Goal: Check status: Check status

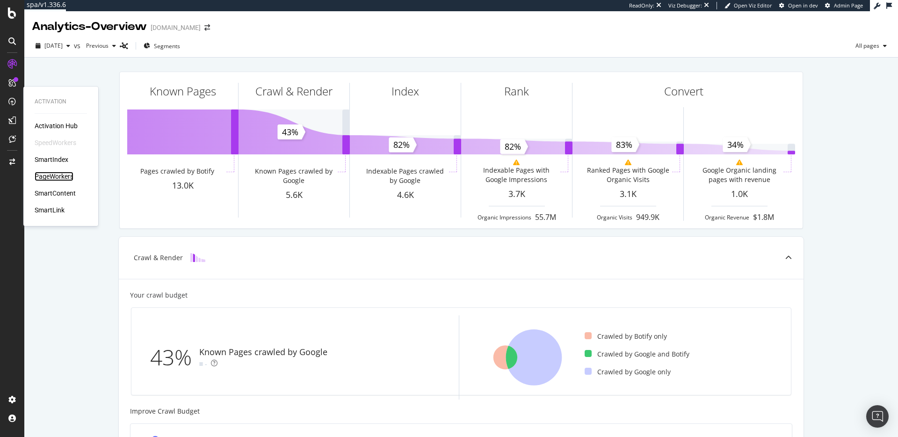
click at [48, 176] on div "PageWorkers" at bounding box center [54, 176] width 39 height 9
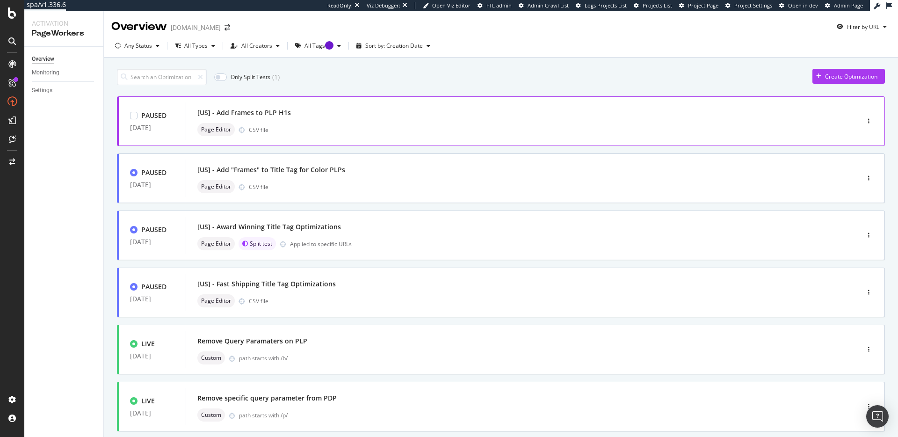
click at [211, 114] on div "[US] - Add Frames to PLP H1s" at bounding box center [244, 112] width 94 height 9
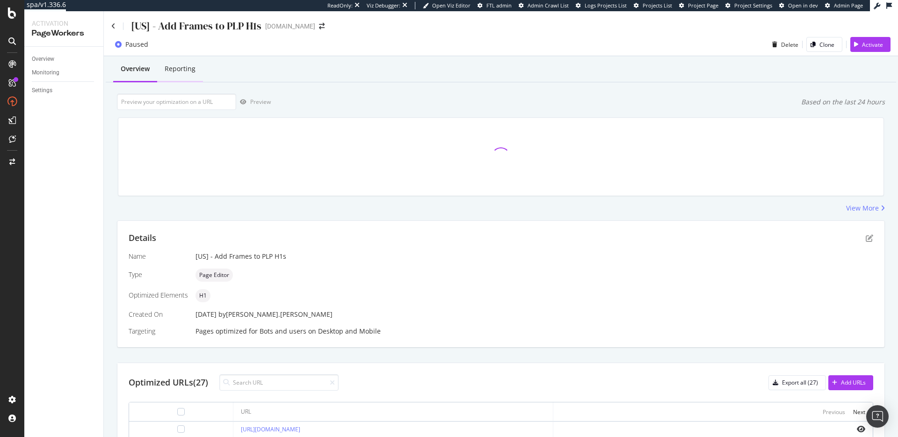
click at [180, 70] on div "Reporting" at bounding box center [180, 68] width 31 height 9
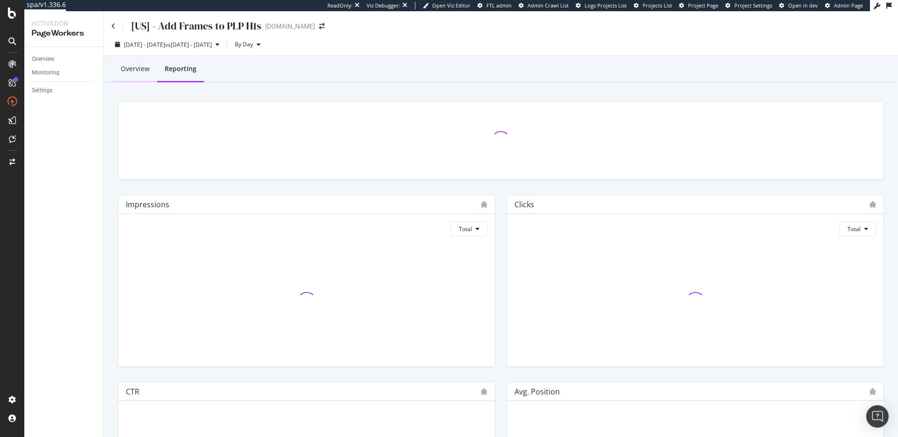
click at [139, 69] on div "Overview" at bounding box center [135, 68] width 29 height 9
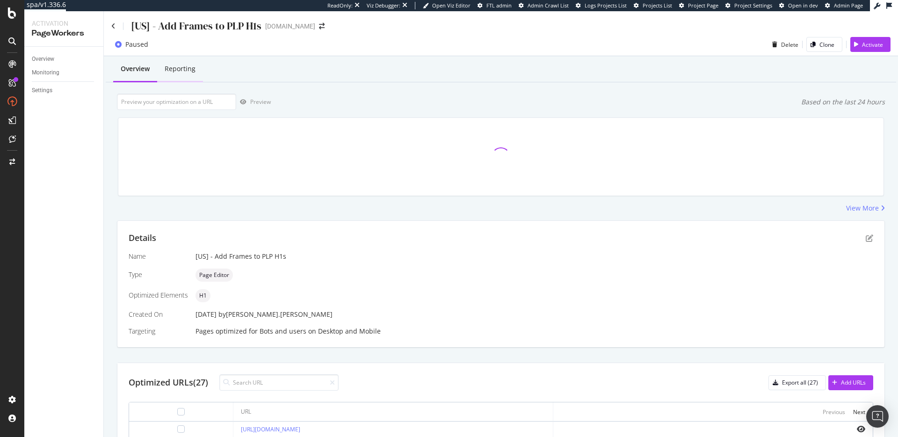
click at [175, 73] on div "Reporting" at bounding box center [180, 70] width 46 height 26
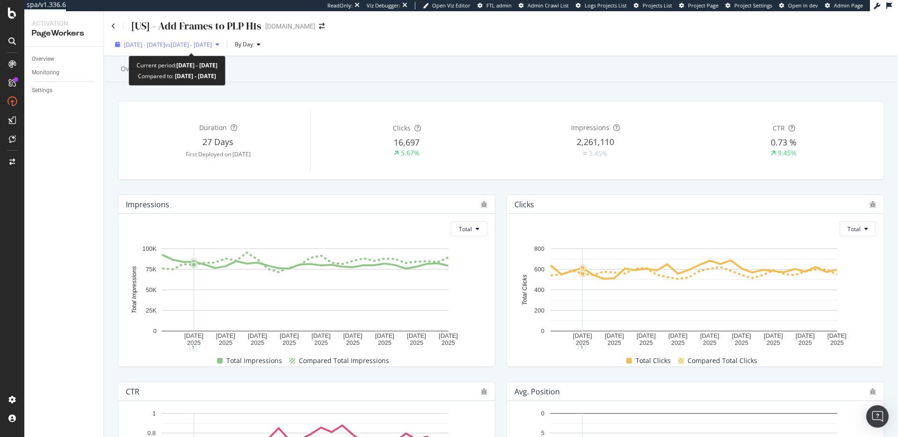
click at [190, 44] on span "vs 2025 Jun. 23rd - Jul. 20th" at bounding box center [188, 45] width 47 height 8
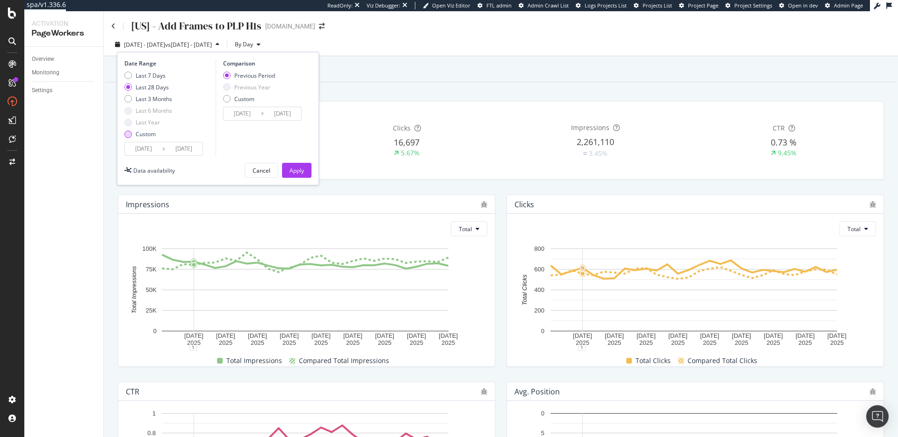
click at [146, 133] on div "Custom" at bounding box center [146, 134] width 20 height 8
click at [149, 149] on input "[DATE]" at bounding box center [143, 148] width 37 height 13
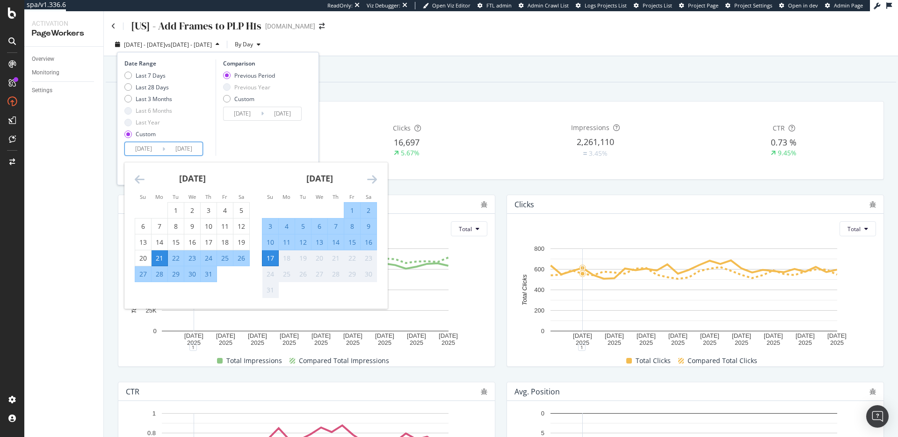
click at [211, 259] on div "24" at bounding box center [209, 258] width 16 height 9
type input "[DATE]"
click at [290, 139] on div "Comparison Previous Period Previous Year Custom [DATE] Navigate forward to inte…" at bounding box center [260, 107] width 89 height 96
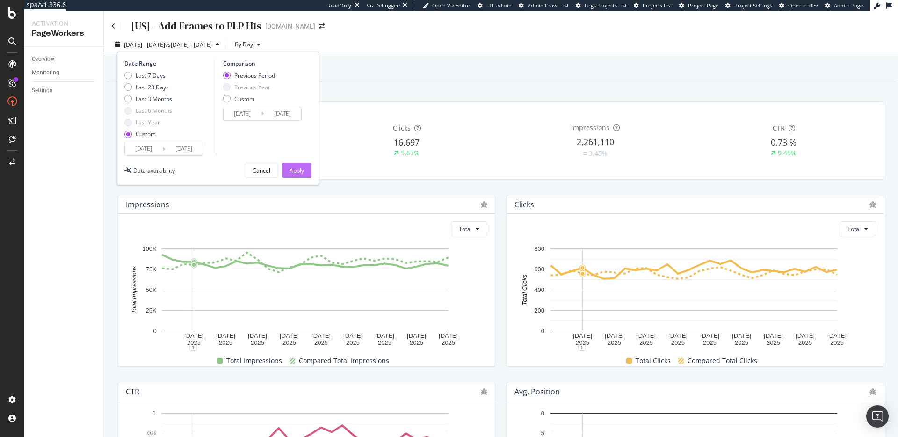
click at [303, 172] on div "Apply" at bounding box center [297, 171] width 15 height 8
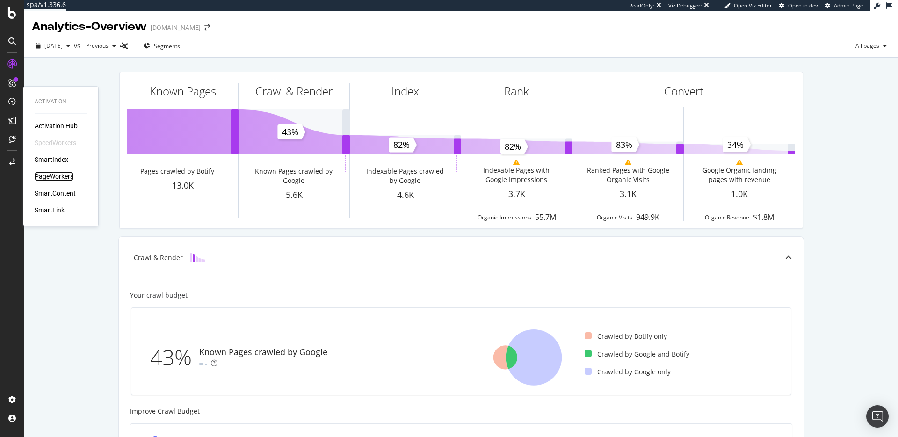
click at [66, 176] on div "PageWorkers" at bounding box center [54, 176] width 39 height 9
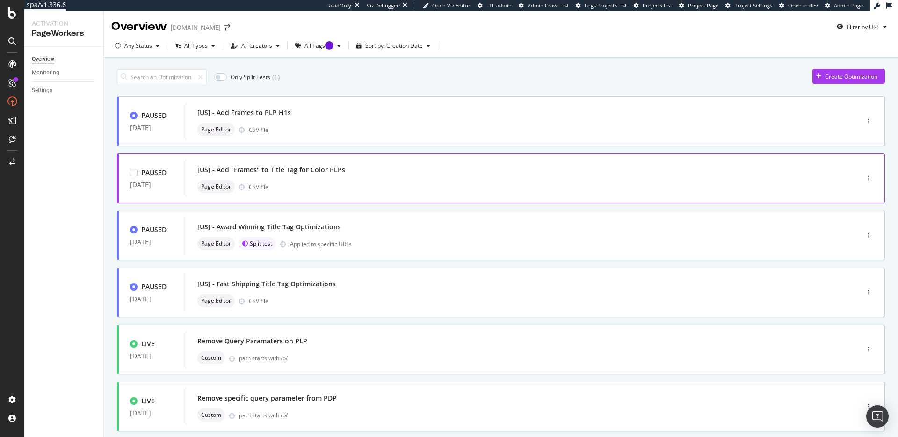
click at [277, 176] on div "[US] - Add "Frames" to Title Tag for Color PLPs Page Editor CSV file" at bounding box center [508, 178] width 622 height 30
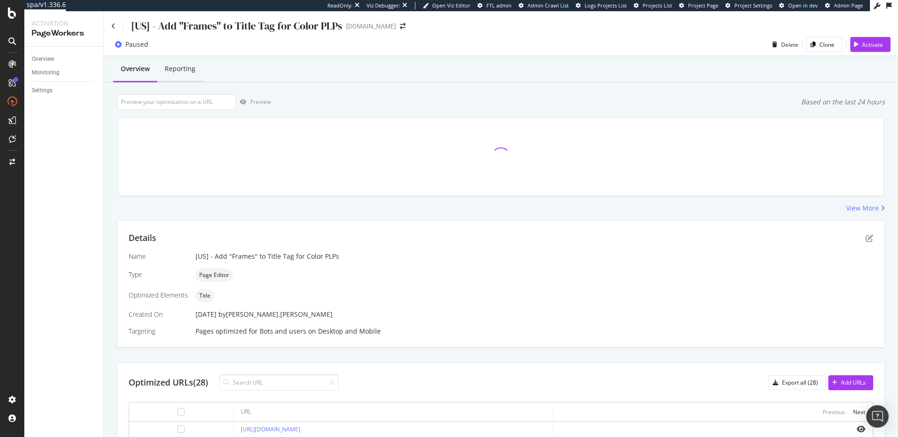
click at [186, 73] on div "Reporting" at bounding box center [180, 68] width 31 height 9
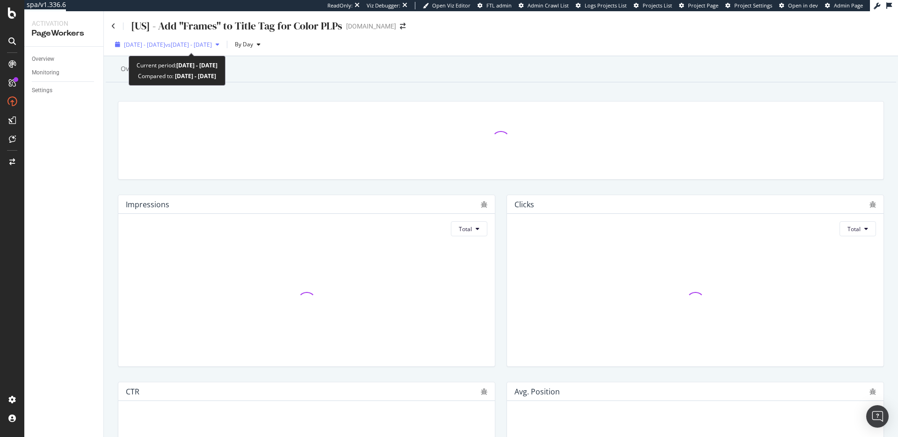
click at [160, 44] on span "[DATE] - [DATE]" at bounding box center [144, 45] width 41 height 8
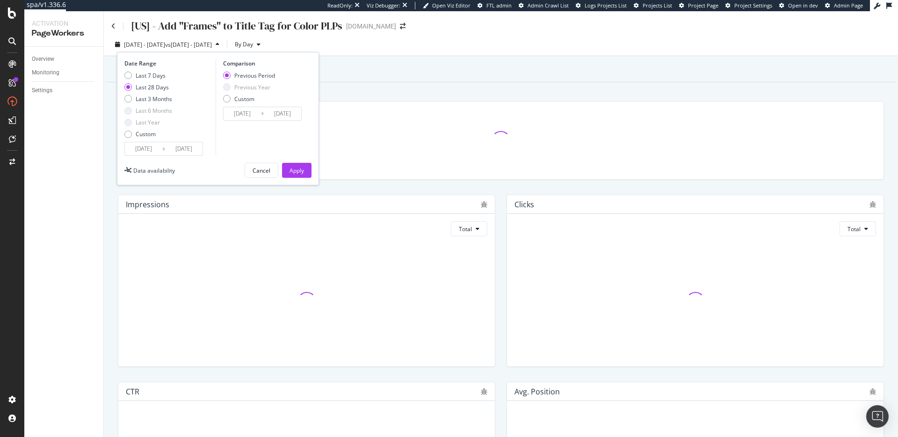
click at [144, 129] on div "Last 7 Days Last 28 Days Last 3 Months Last 6 Months Last Year Custom" at bounding box center [148, 107] width 48 height 71
click at [146, 147] on input "[DATE]" at bounding box center [143, 148] width 37 height 13
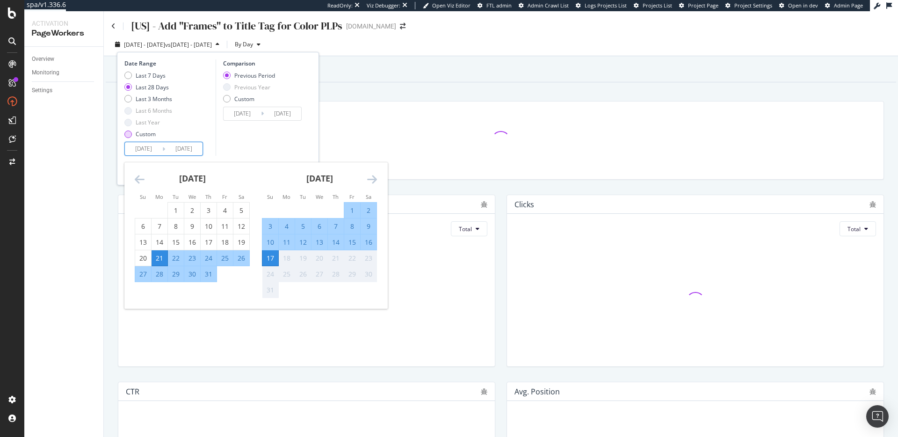
click at [139, 135] on div "Custom" at bounding box center [146, 134] width 20 height 8
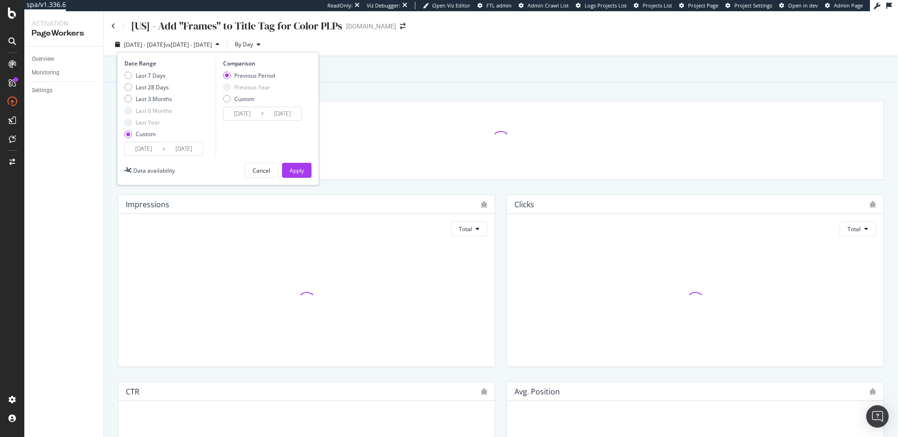
click at [142, 146] on input "[DATE]" at bounding box center [143, 148] width 37 height 13
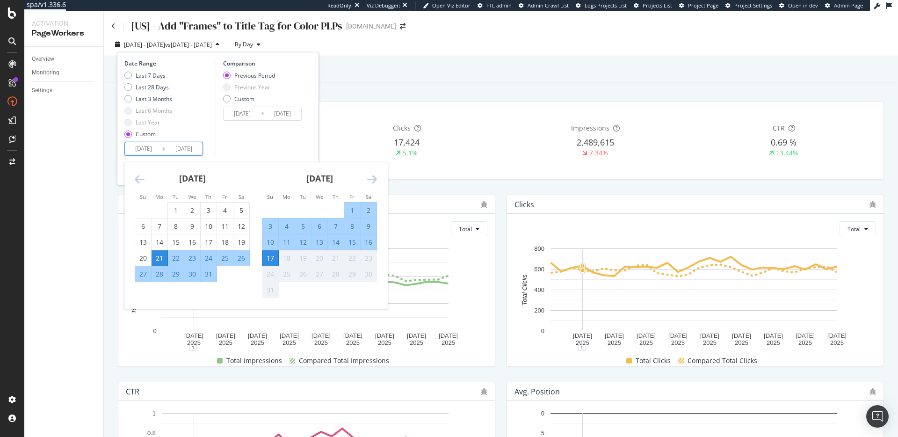
click at [208, 257] on div "24" at bounding box center [209, 258] width 16 height 9
type input "[DATE]"
click at [264, 138] on div "Comparison Previous Period Previous Year Custom [DATE] Navigate forward to inte…" at bounding box center [260, 107] width 89 height 96
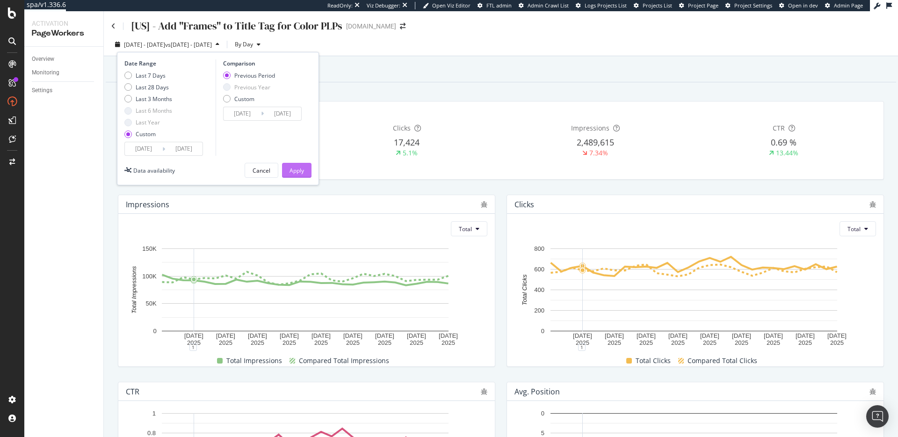
click at [298, 168] on div "Apply" at bounding box center [297, 171] width 15 height 8
